Goal: Task Accomplishment & Management: Manage account settings

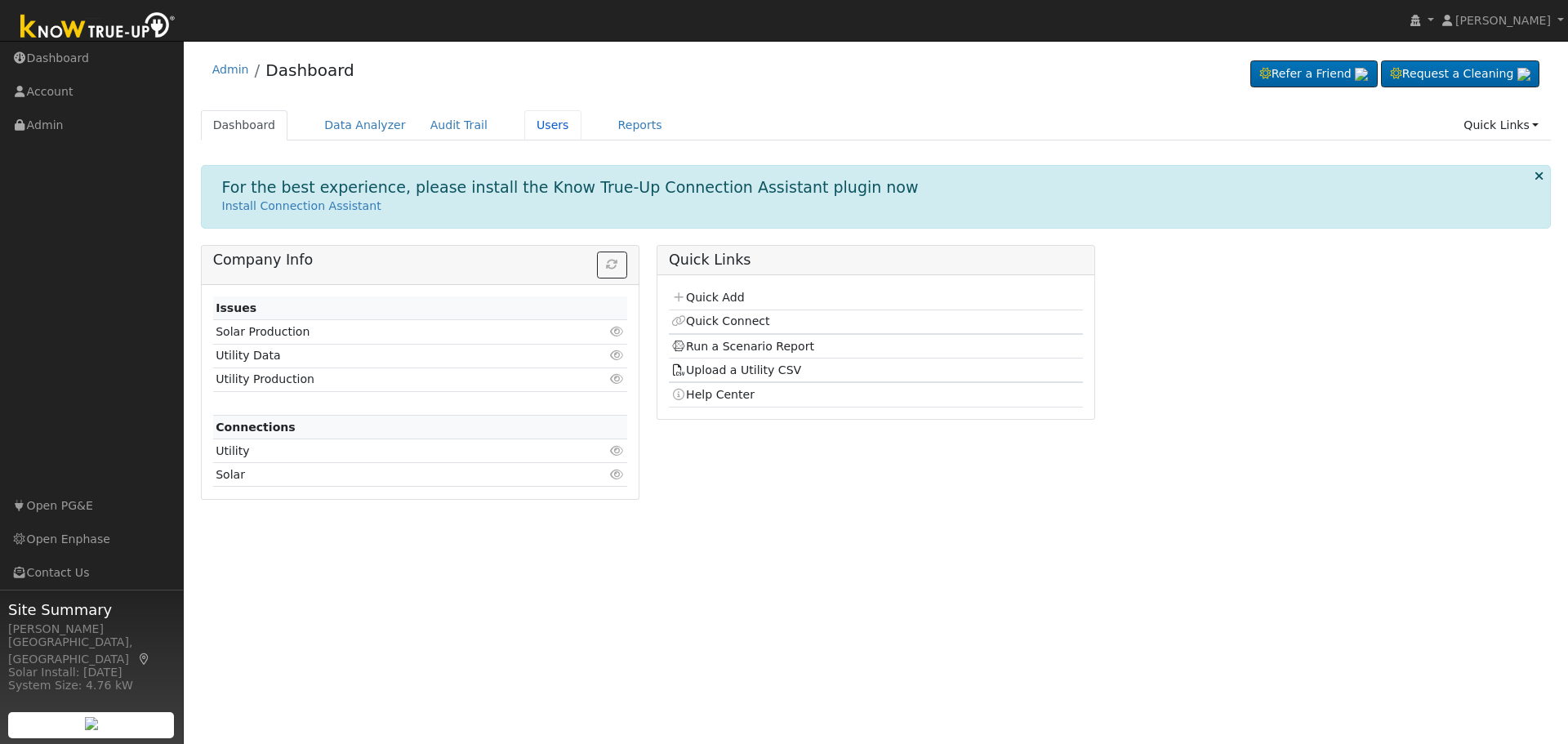
click at [527, 127] on link "Users" at bounding box center [552, 125] width 57 height 30
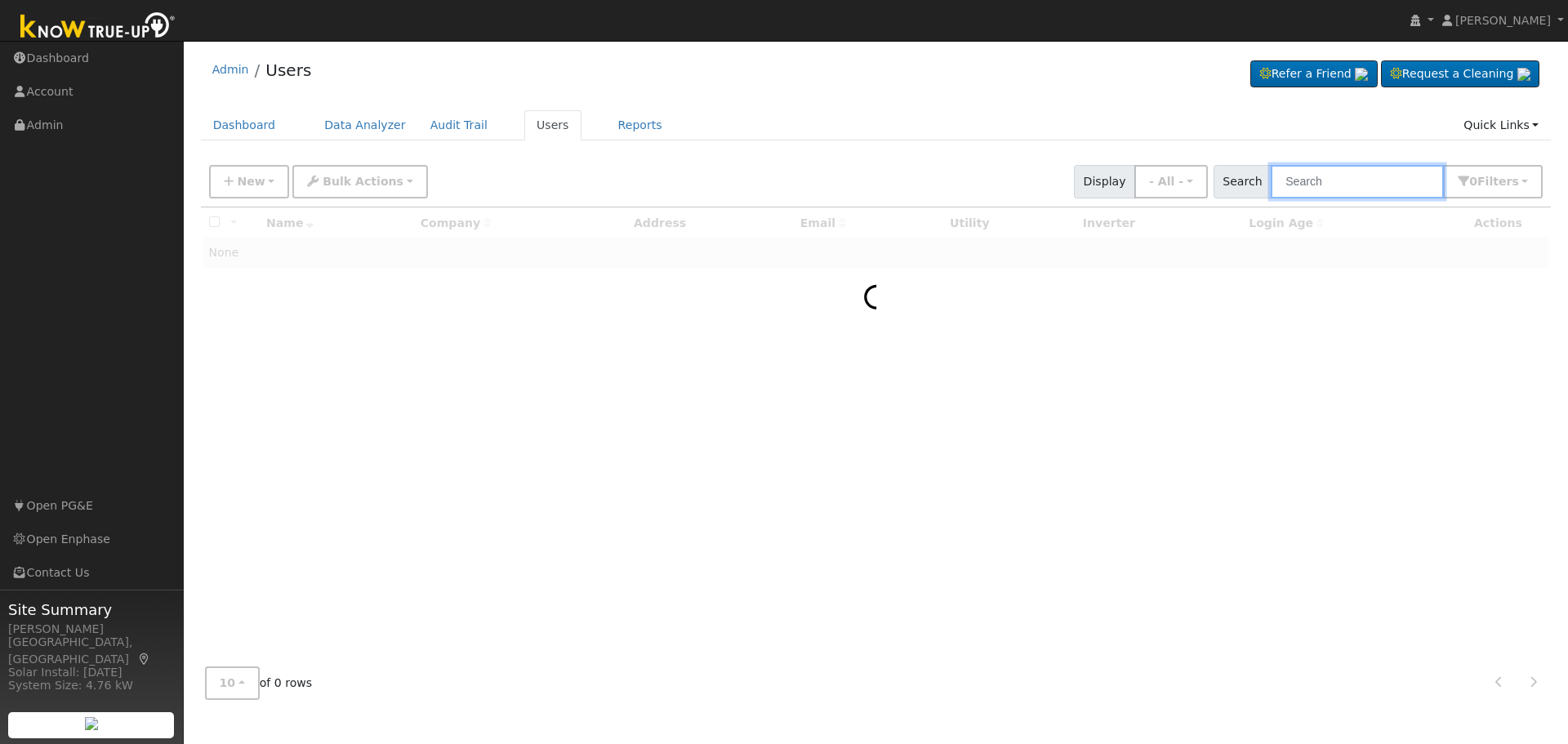
click at [1375, 175] on input "text" at bounding box center [1357, 182] width 173 height 34
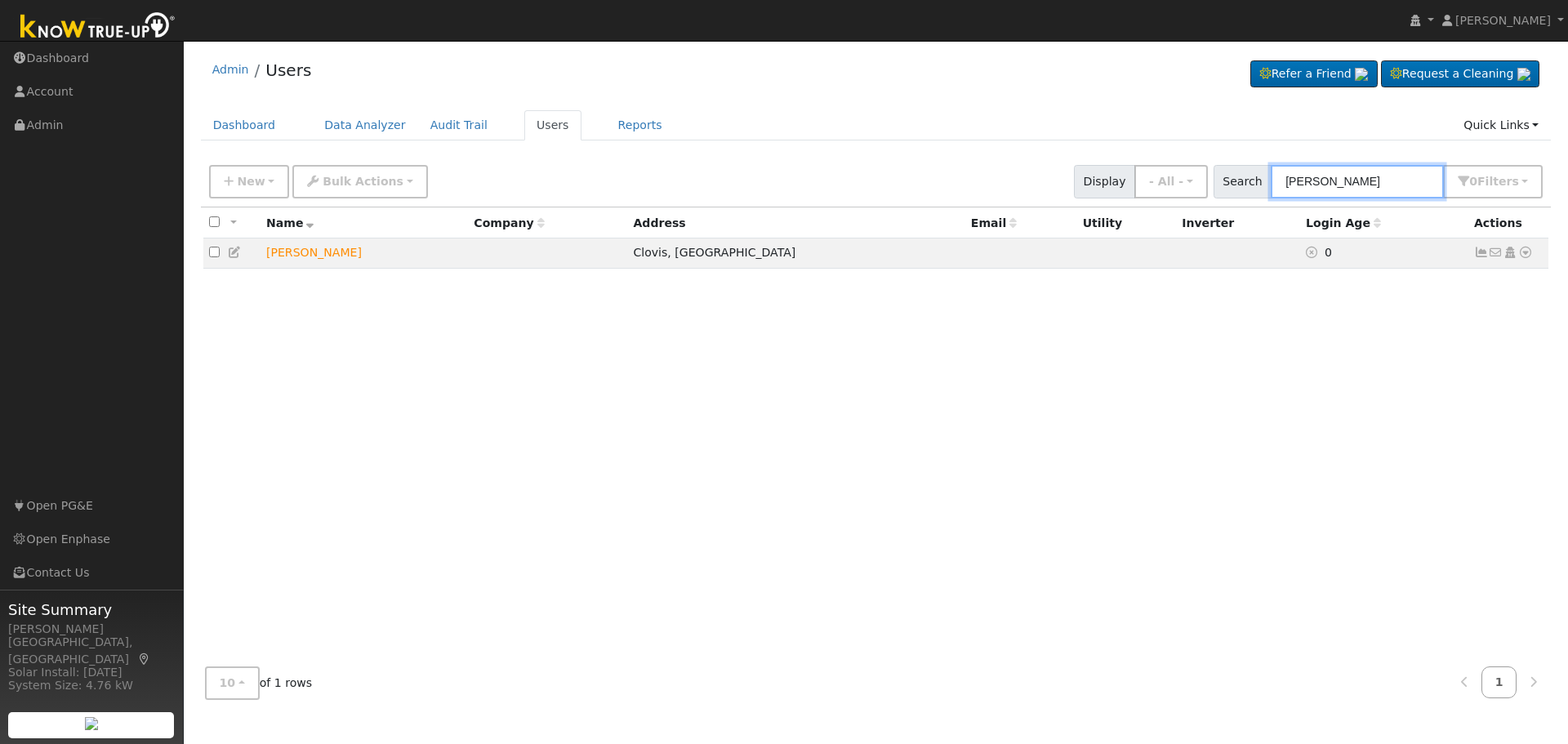
type input "[PERSON_NAME]"
click at [1527, 256] on icon at bounding box center [1525, 252] width 15 height 12
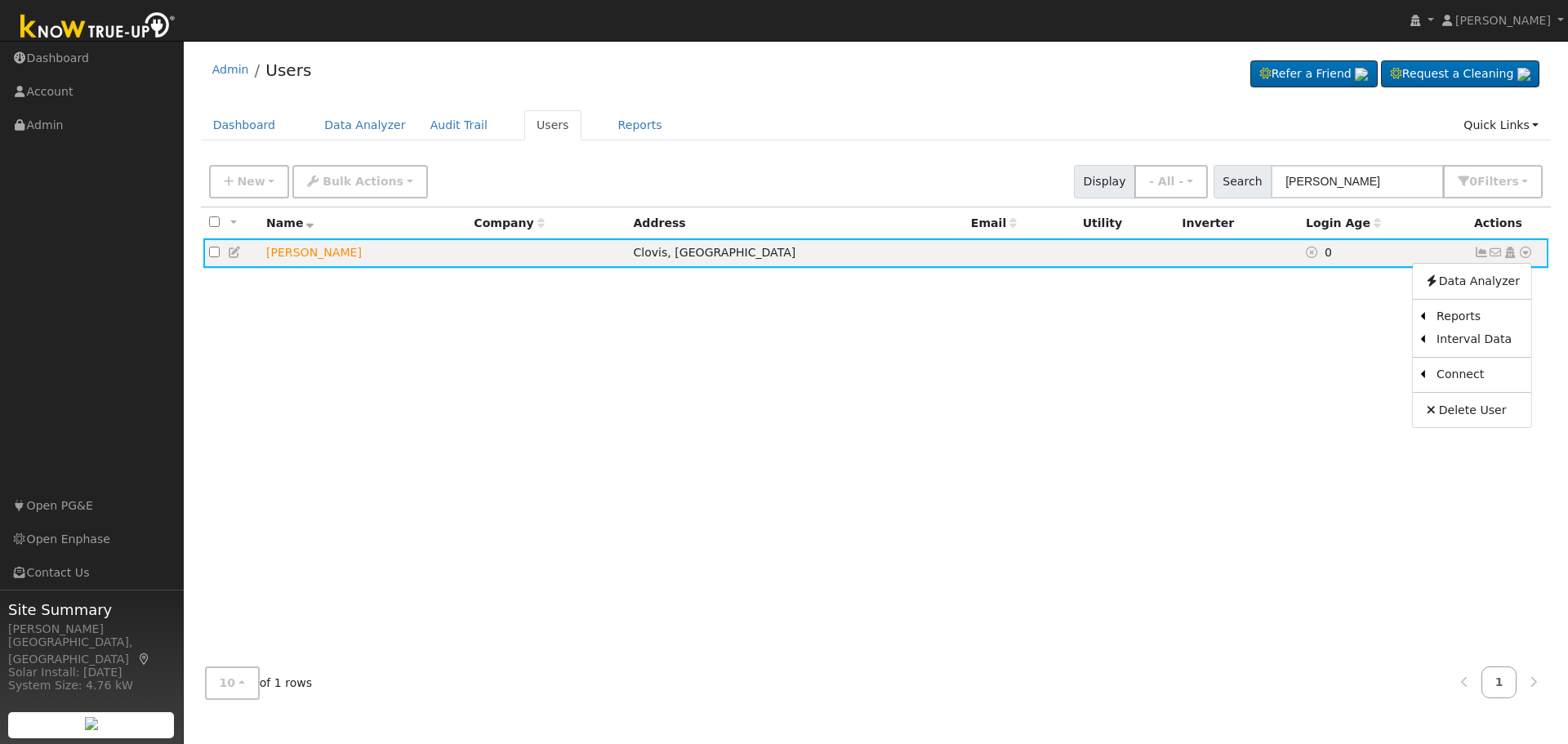
click at [1511, 257] on icon at bounding box center [1509, 252] width 15 height 12
